Goal: Find contact information: Find contact information

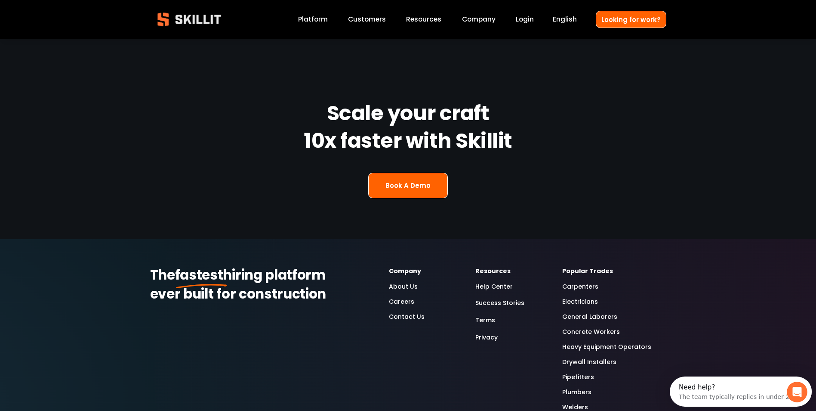
scroll to position [2324, 0]
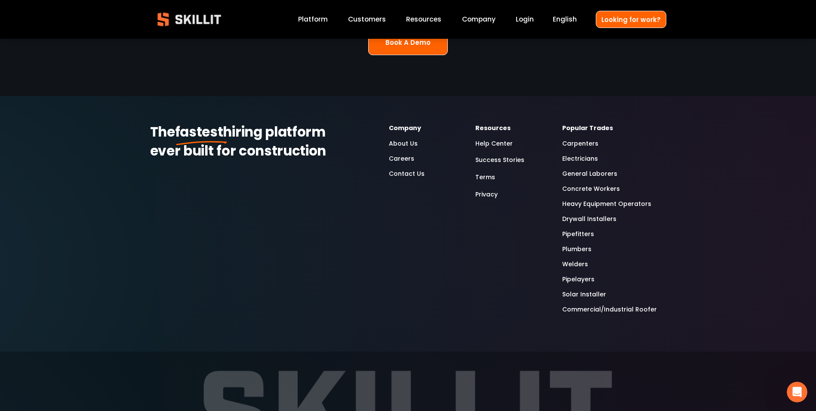
click at [397, 169] on link "Contact Us" at bounding box center [407, 174] width 36 height 10
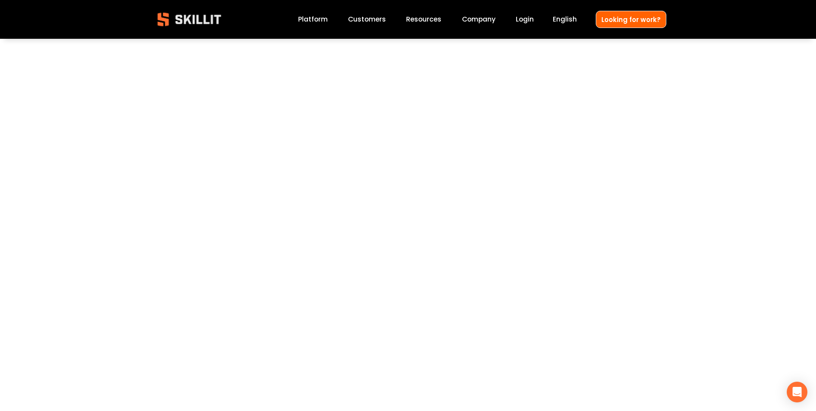
scroll to position [129, 0]
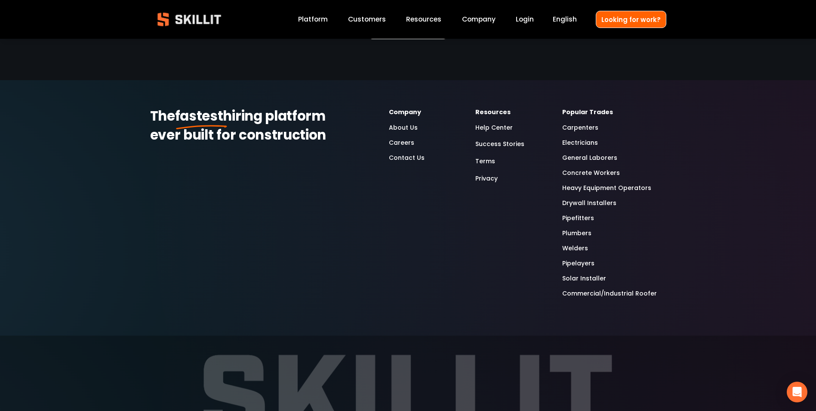
scroll to position [2408, 0]
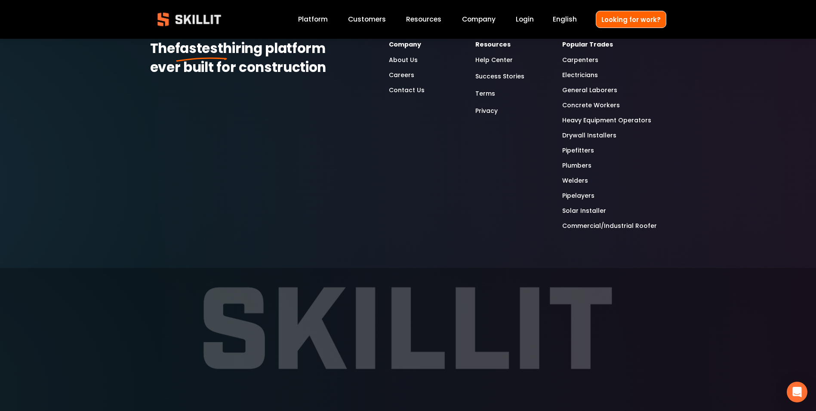
click at [401, 85] on link "Contact Us" at bounding box center [407, 90] width 36 height 10
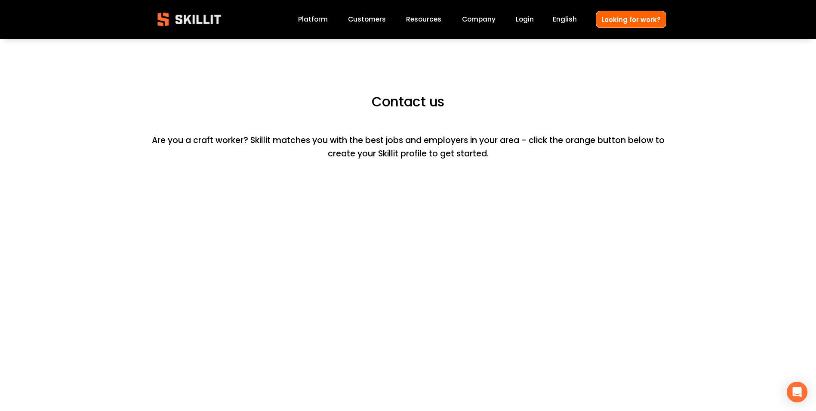
click at [187, 18] on img at bounding box center [189, 19] width 78 height 26
